Goal: Navigation & Orientation: Find specific page/section

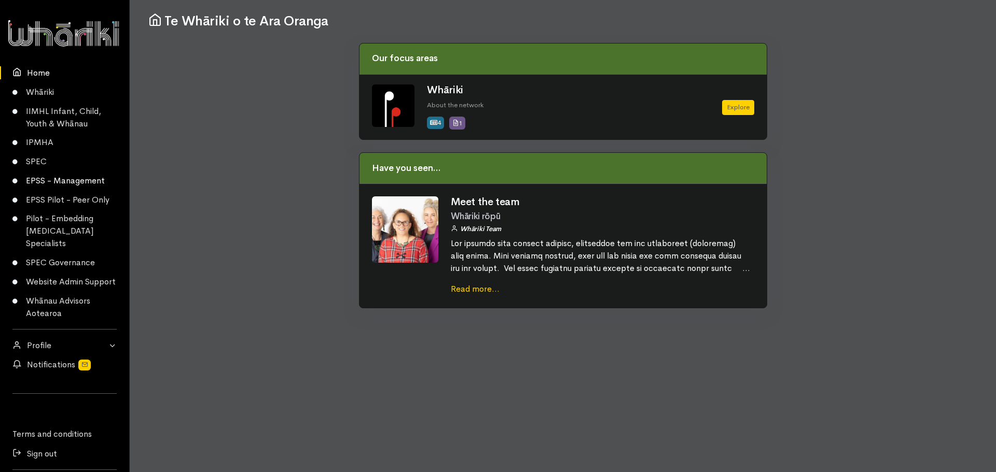
click at [40, 182] on link "EPSS - Management" at bounding box center [64, 181] width 129 height 19
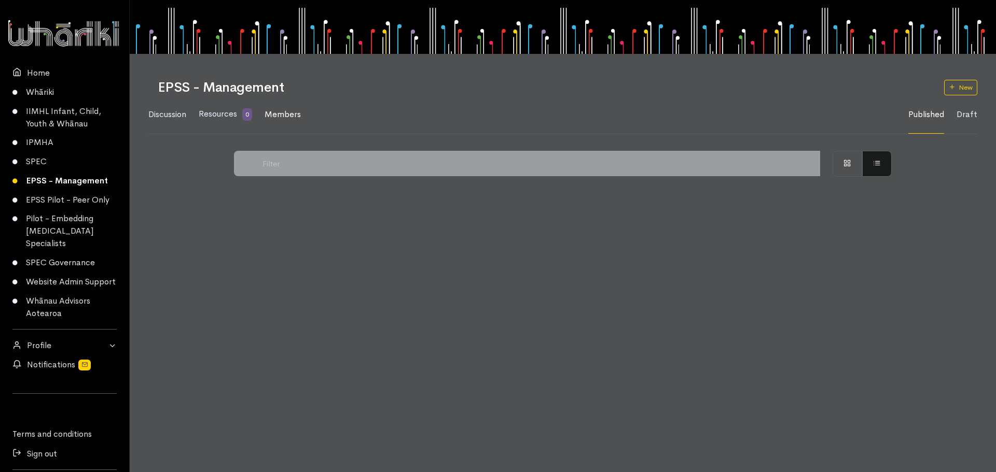
click at [292, 117] on span "Members" at bounding box center [282, 114] width 36 height 11
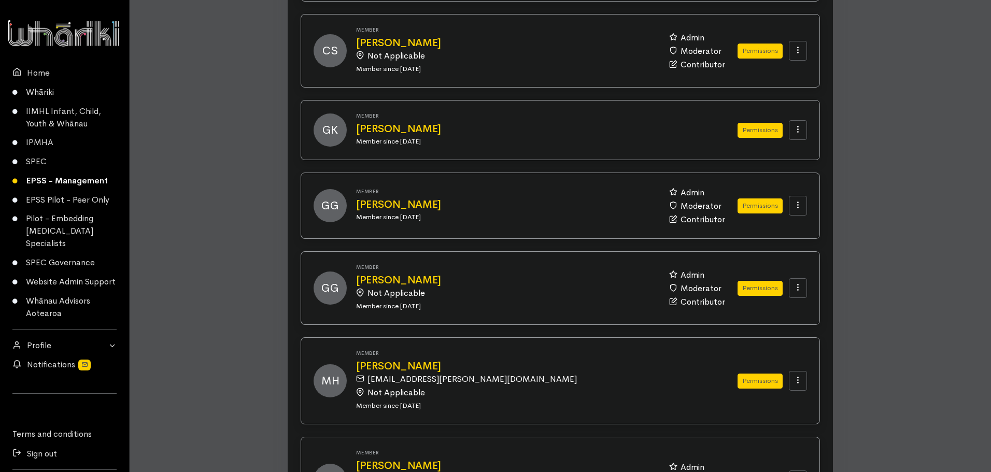
scroll to position [467, 0]
click at [396, 128] on h2 "Gavin Koroi" at bounding box center [534, 128] width 357 height 11
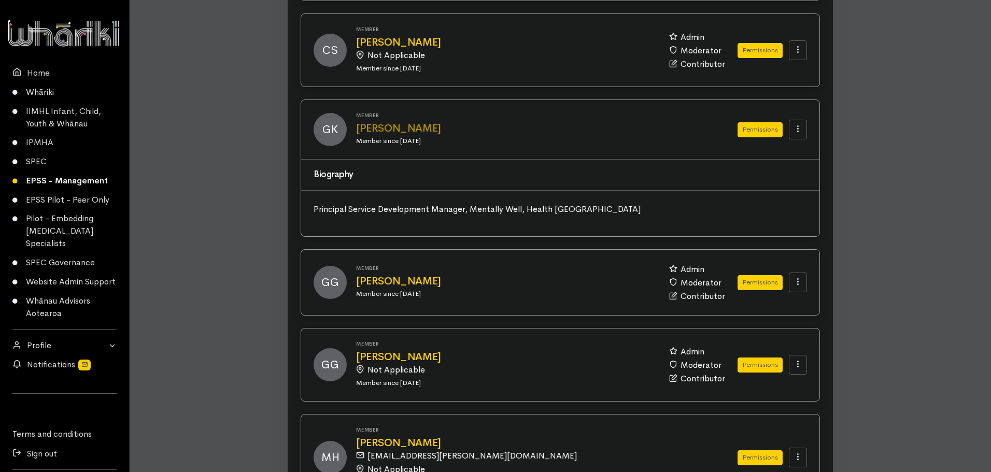
click at [396, 128] on h2 "Gavin Koroi" at bounding box center [534, 128] width 357 height 11
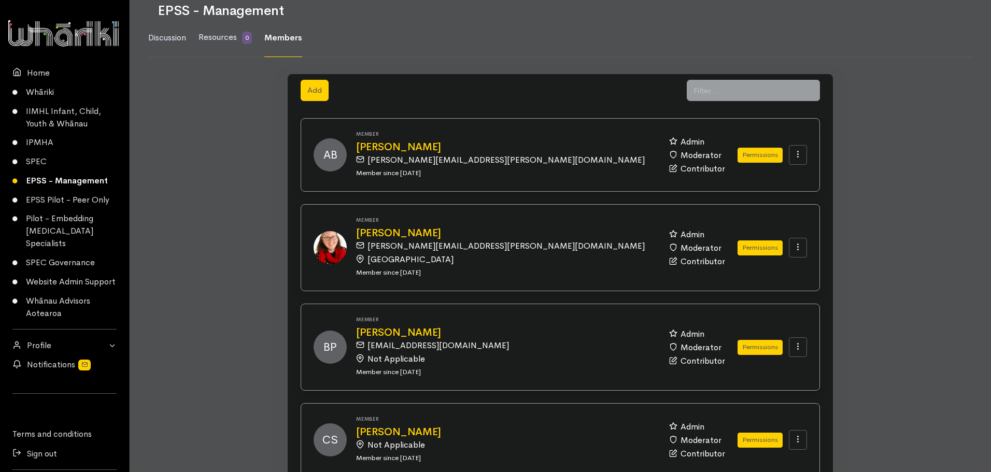
scroll to position [0, 0]
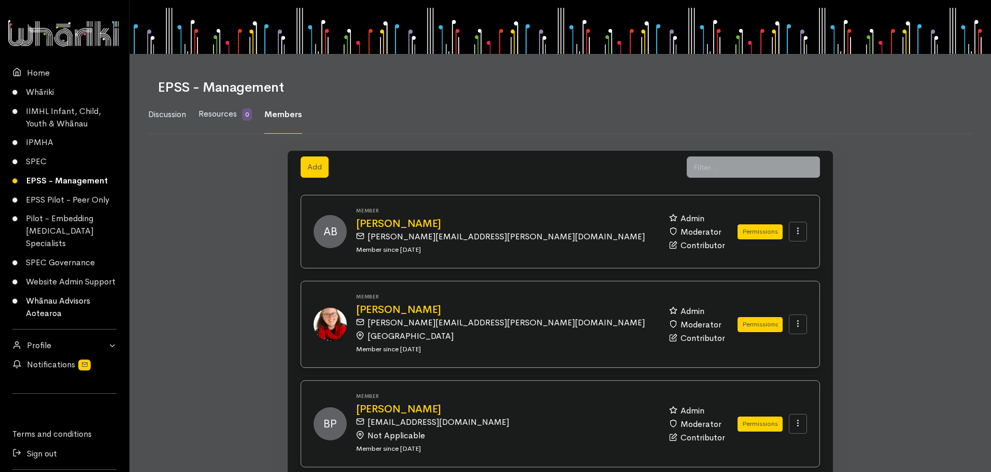
click at [37, 313] on link "Whānau Advisors Aotearoa" at bounding box center [64, 307] width 129 height 32
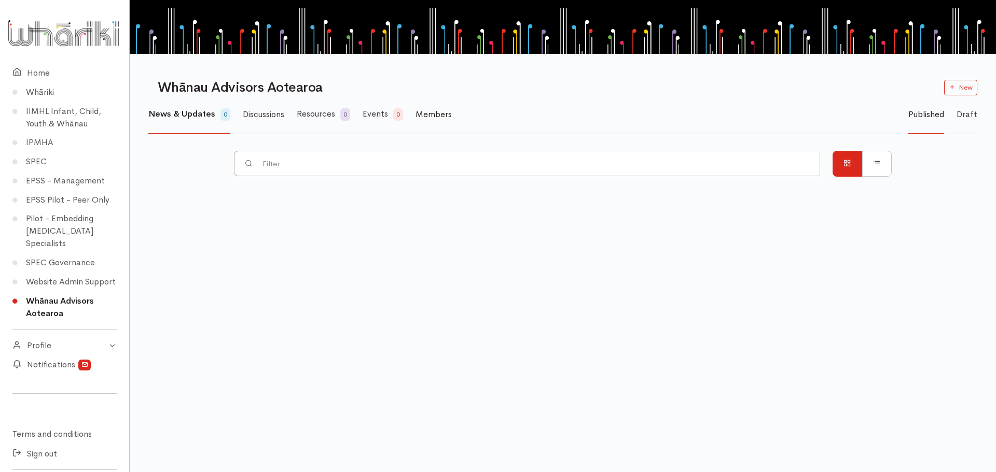
click at [445, 115] on span "Members" at bounding box center [433, 114] width 36 height 11
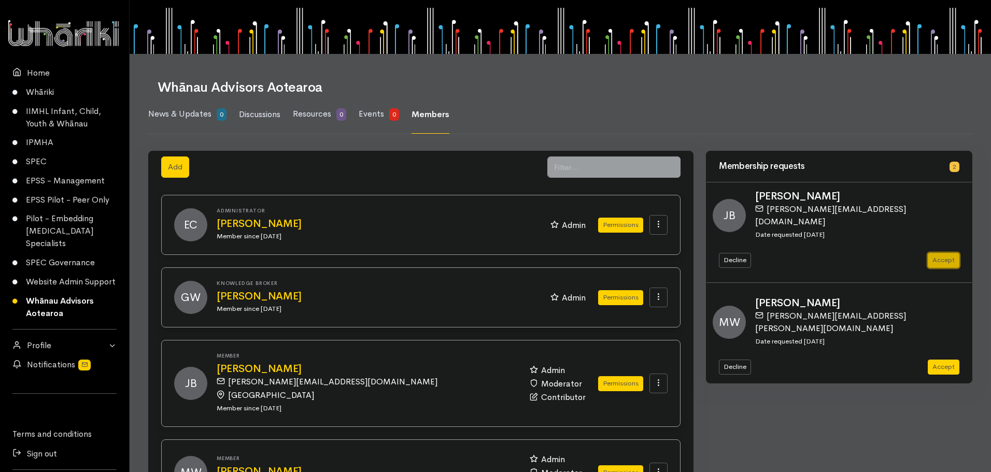
click at [948, 253] on button "Accept" at bounding box center [944, 260] width 32 height 15
click at [944, 253] on button "Accept" at bounding box center [944, 260] width 32 height 15
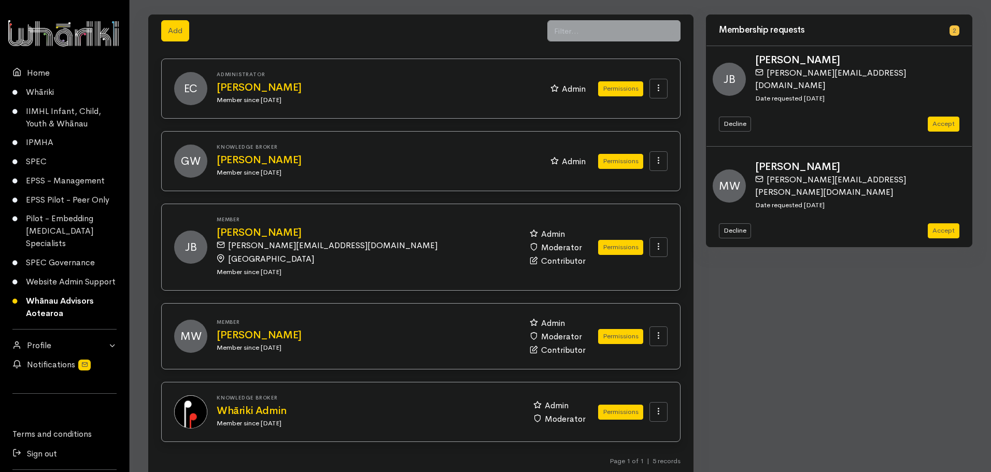
scroll to position [163, 0]
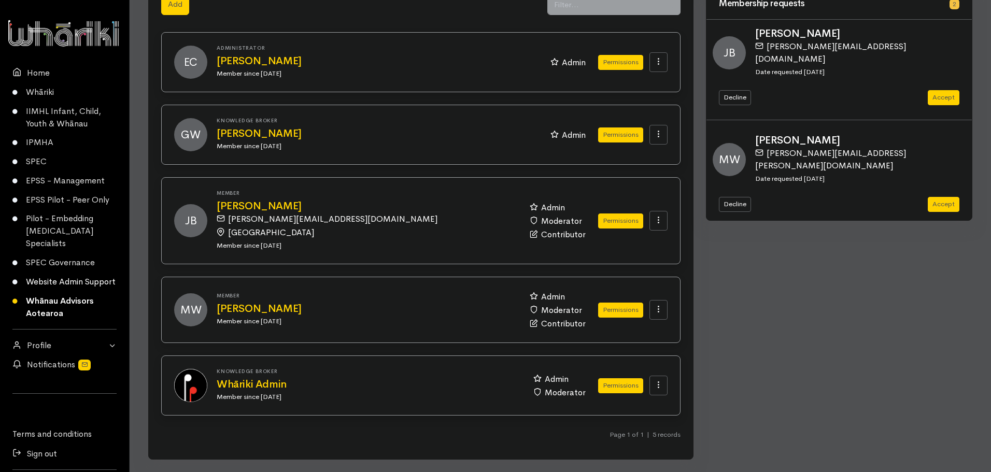
click at [52, 281] on link "Website Admin Support" at bounding box center [64, 282] width 129 height 19
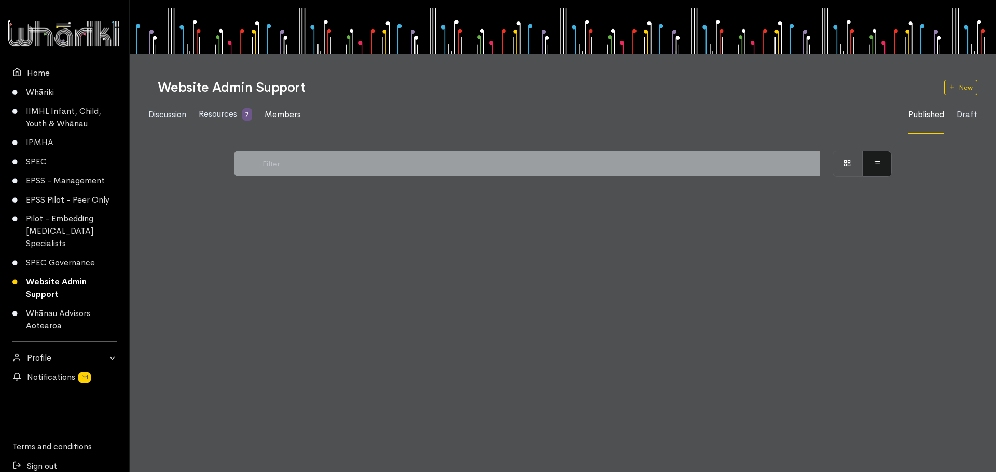
click at [277, 111] on span "Members" at bounding box center [282, 114] width 36 height 11
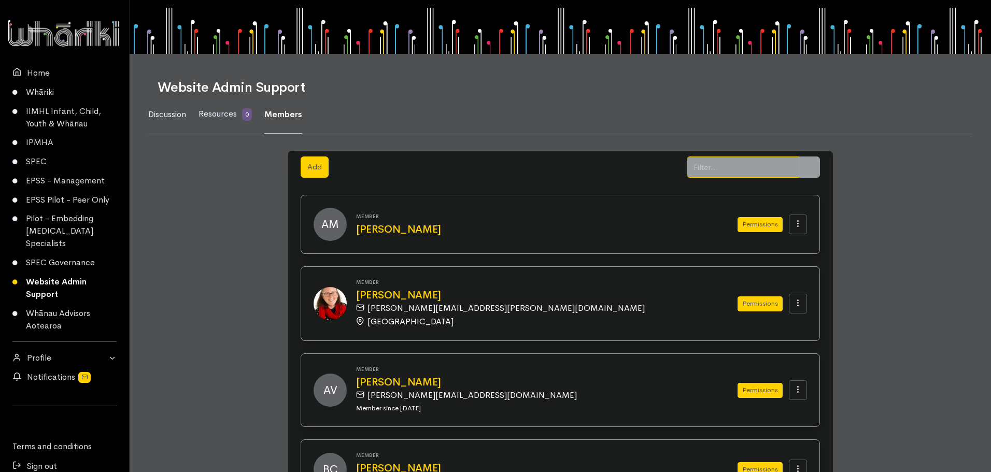
click at [707, 166] on input "text" at bounding box center [743, 167] width 113 height 21
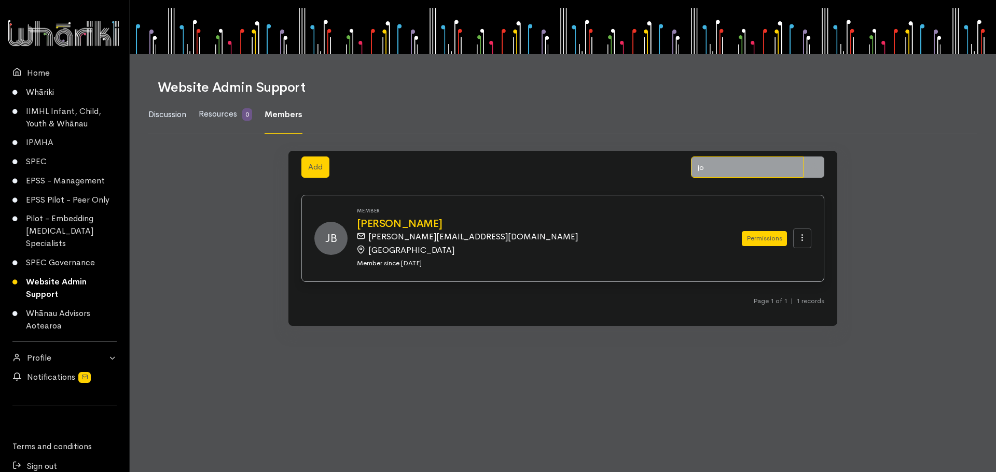
type input "j"
type input "[PERSON_NAME]"
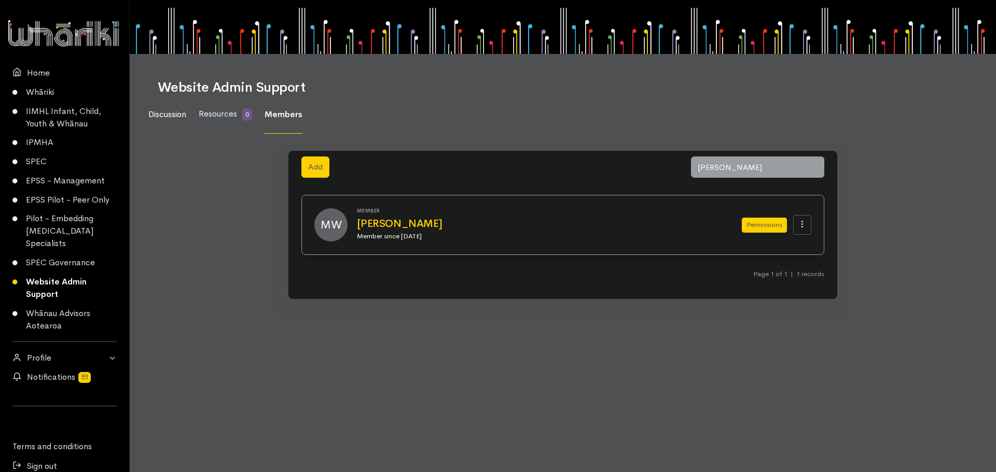
click at [171, 113] on span "Discussion" at bounding box center [167, 114] width 38 height 11
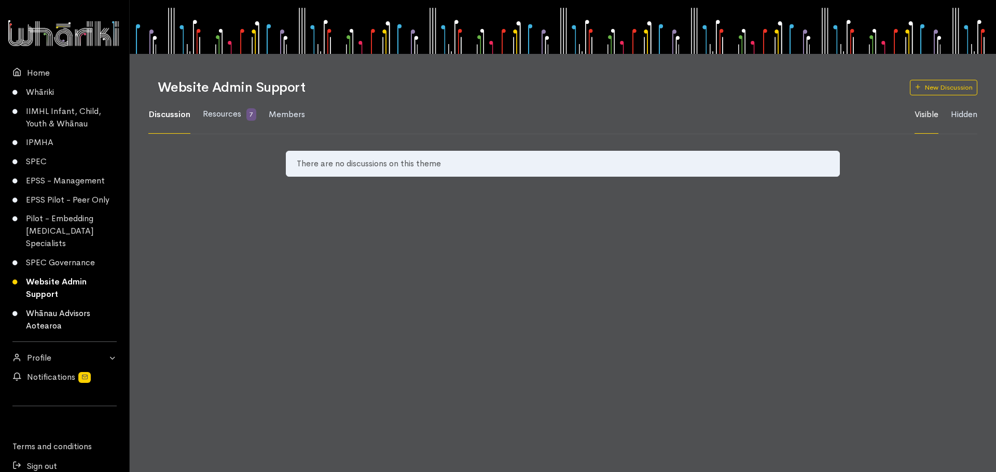
click at [69, 313] on link "Whānau Advisors Aotearoa" at bounding box center [64, 320] width 129 height 32
